Goal: Find specific page/section: Find specific page/section

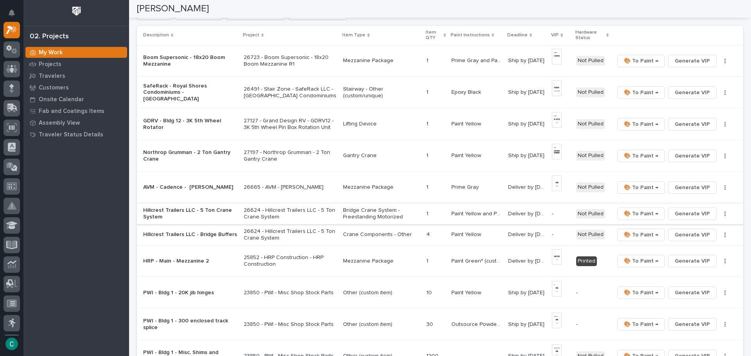
scroll to position [75, 0]
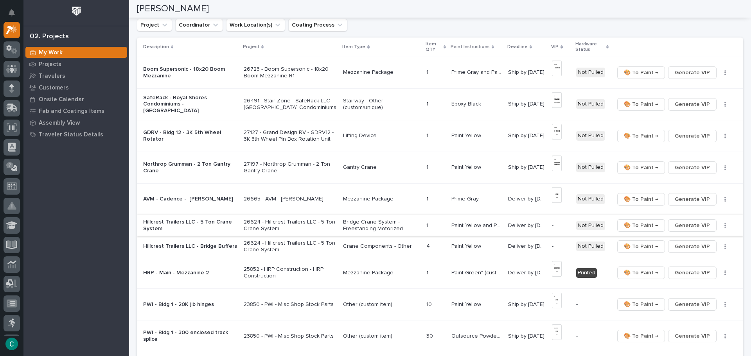
click at [681, 223] on span "Generate VIP" at bounding box center [692, 225] width 35 height 9
click at [678, 249] on span "Generate VIP" at bounding box center [692, 246] width 35 height 9
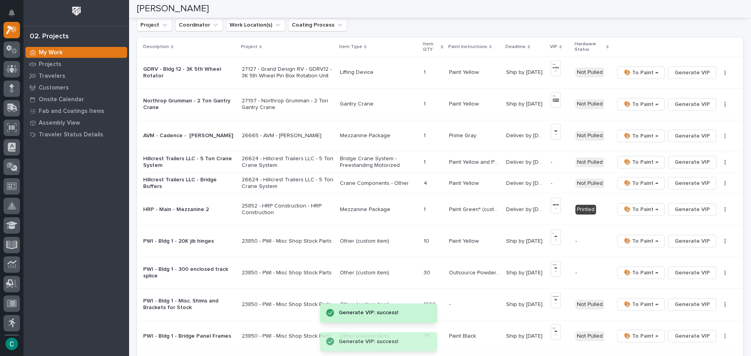
click at [365, 222] on td "Mezzanine Package" at bounding box center [379, 210] width 84 height 32
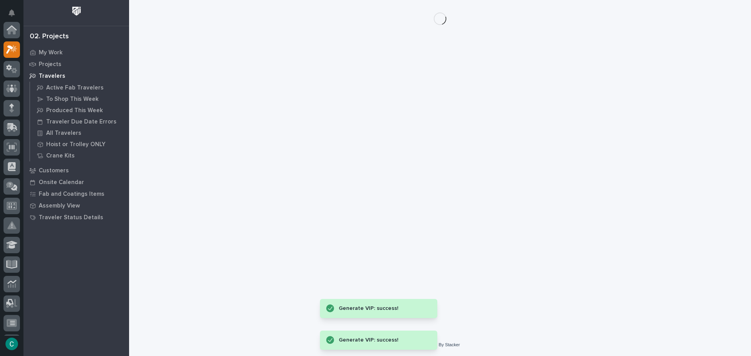
scroll to position [20, 0]
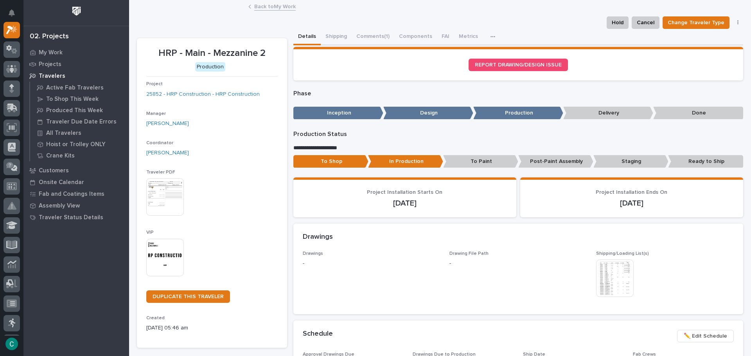
click at [271, 7] on link "Back to My Work" at bounding box center [274, 6] width 41 height 9
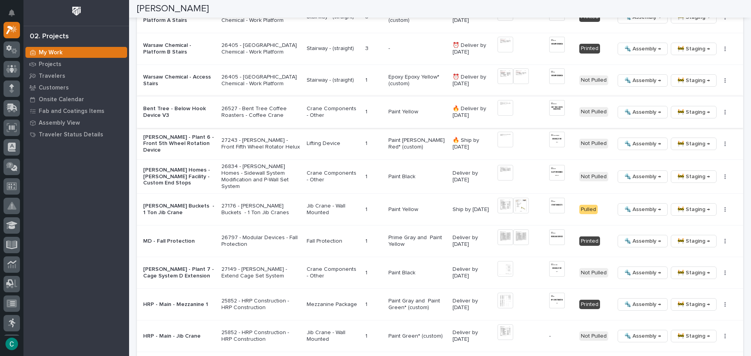
scroll to position [978, 0]
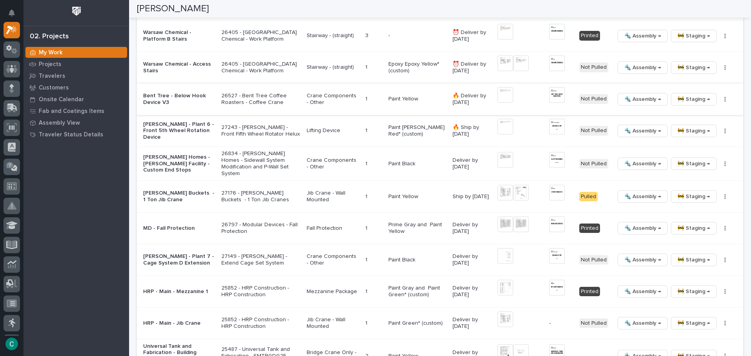
click at [555, 96] on img at bounding box center [557, 95] width 16 height 16
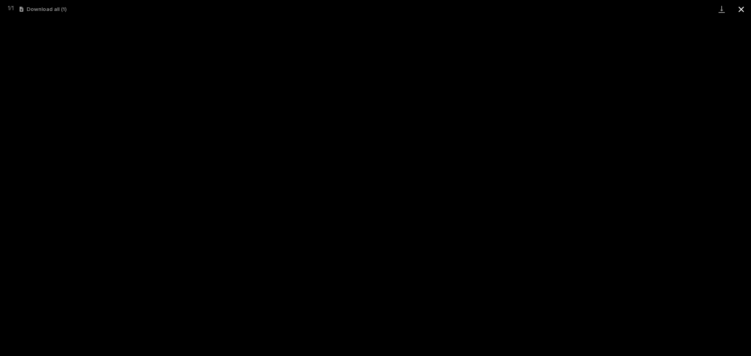
click at [742, 11] on button "Close gallery" at bounding box center [741, 9] width 20 height 18
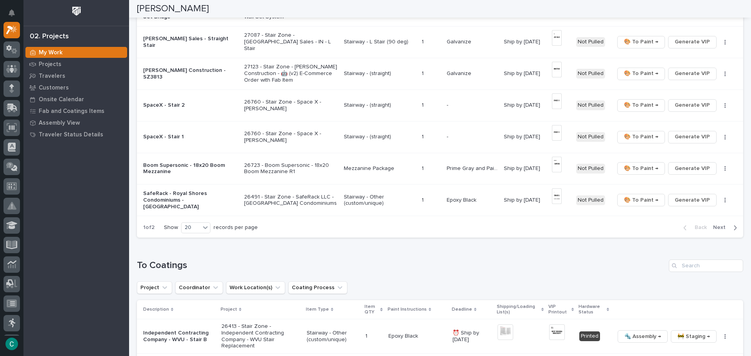
scroll to position [548, 0]
click at [721, 230] on span "Next" at bounding box center [721, 229] width 17 height 7
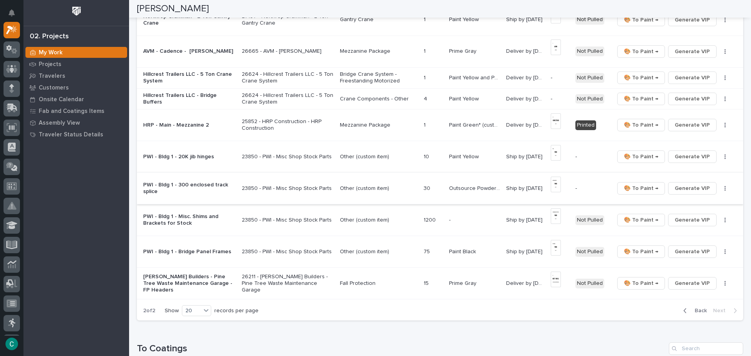
scroll to position [120, 0]
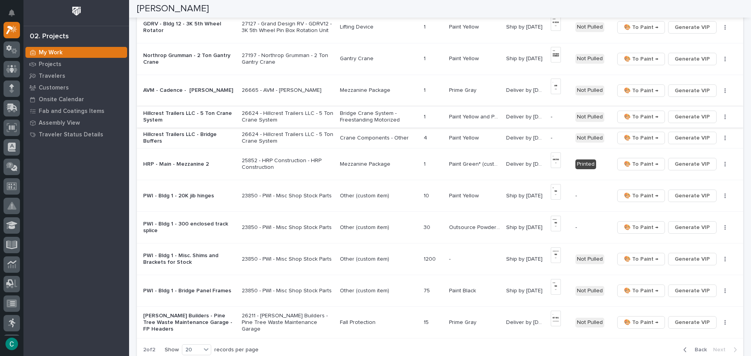
click at [685, 119] on span "Generate VIP" at bounding box center [692, 116] width 35 height 9
click at [684, 134] on span "Generate VIP" at bounding box center [692, 137] width 35 height 9
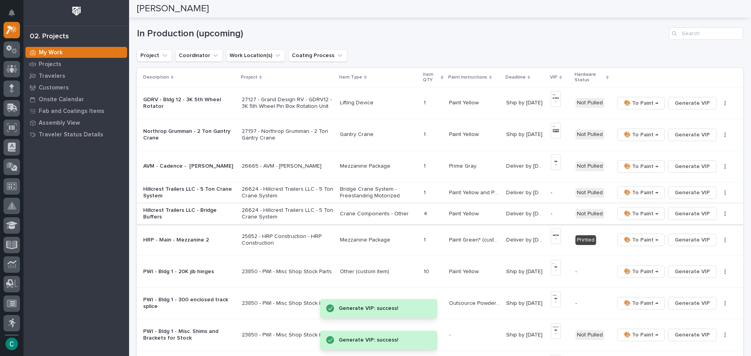
scroll to position [42, 0]
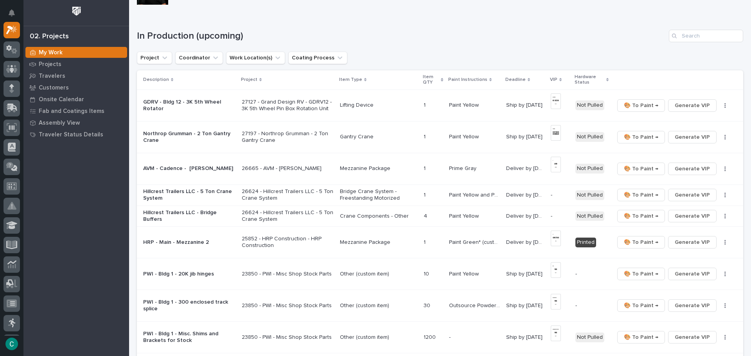
click at [365, 193] on p "Bridge Crane System - Freestanding Motorized" at bounding box center [378, 195] width 77 height 13
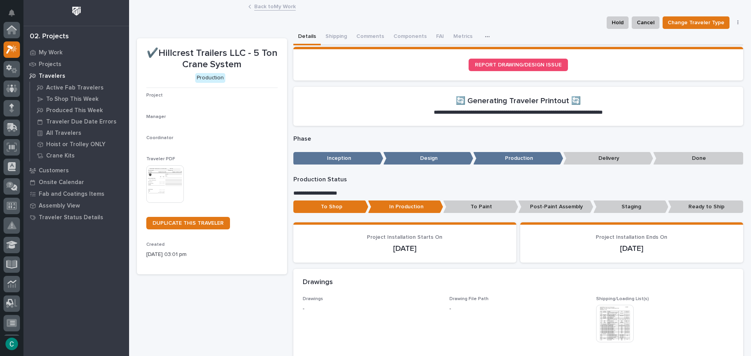
scroll to position [20, 0]
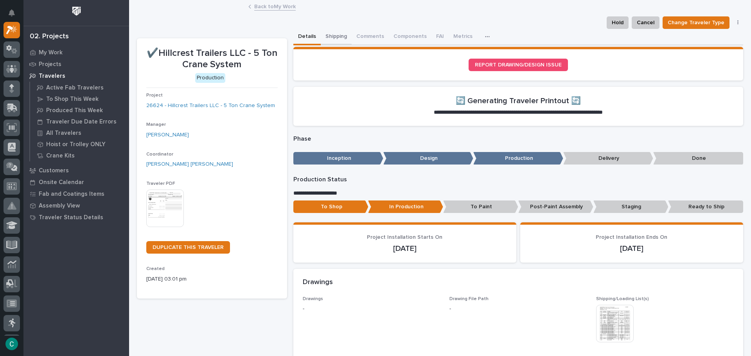
click at [331, 38] on button "Shipping" at bounding box center [336, 37] width 31 height 16
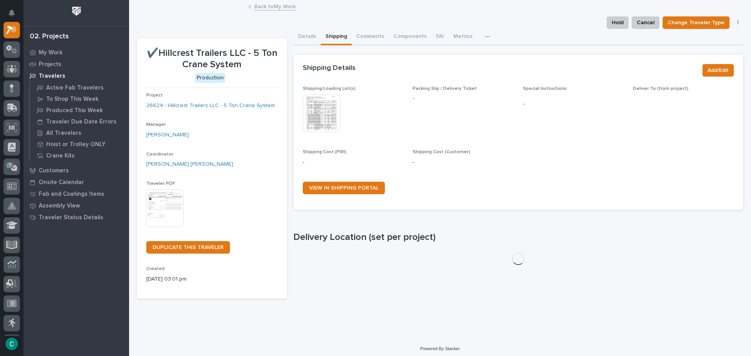
click at [322, 122] on img at bounding box center [322, 114] width 38 height 38
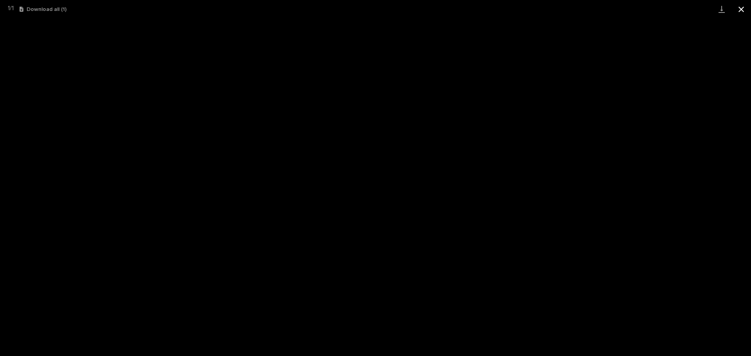
click at [744, 8] on button "Close gallery" at bounding box center [741, 9] width 20 height 18
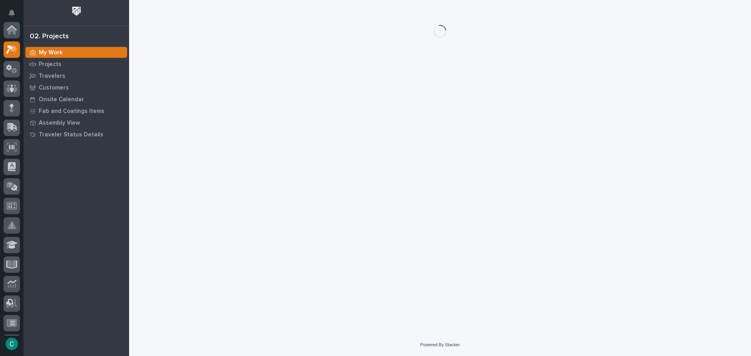
scroll to position [20, 0]
